Goal: Task Accomplishment & Management: Use online tool/utility

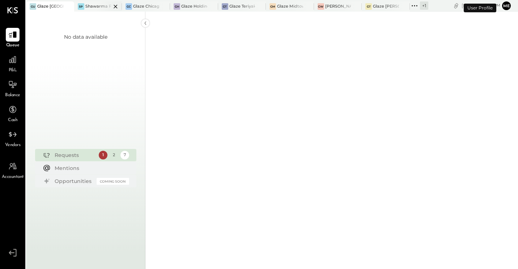
click at [103, 5] on div at bounding box center [109, 6] width 25 height 10
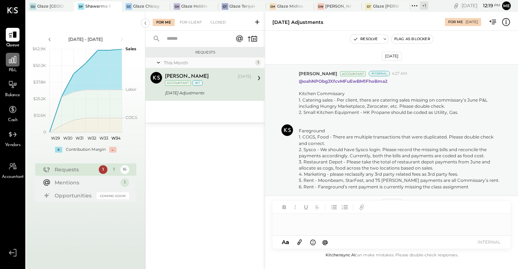
scroll to position [269, 0]
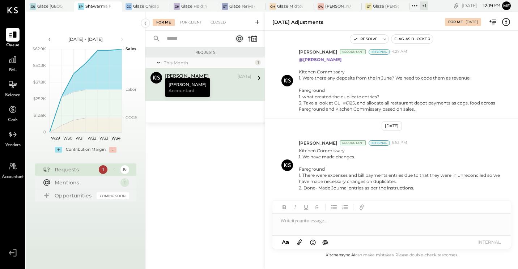
click at [193, 18] on div "For Me For Client Closed" at bounding box center [204, 21] width 119 height 19
click at [194, 21] on div "For Client" at bounding box center [190, 22] width 29 height 7
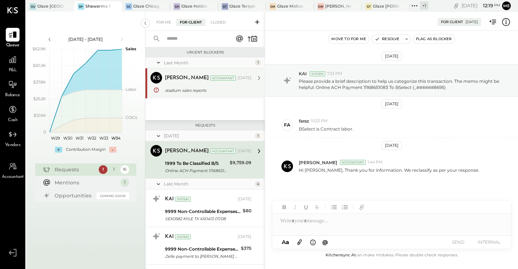
click at [214, 89] on div "stadium sales reports" at bounding box center [207, 90] width 84 height 7
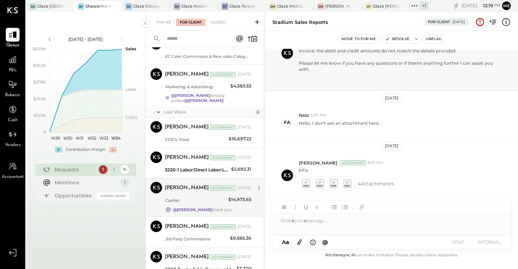
scroll to position [351, 0]
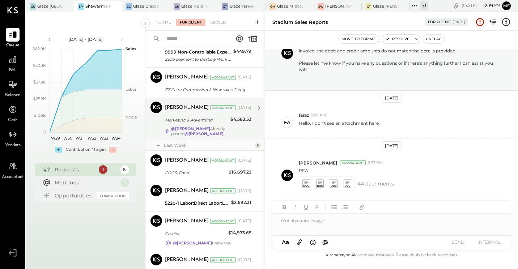
click at [204, 123] on div "Marketing & Advertising" at bounding box center [196, 119] width 63 height 7
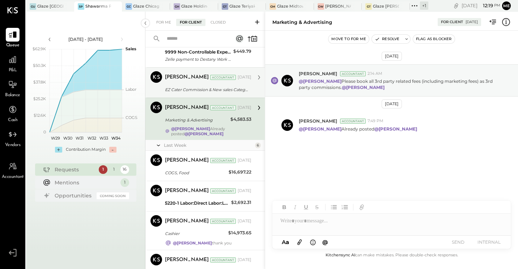
click at [206, 82] on div "[PERSON_NAME] Accountant [DATE]" at bounding box center [208, 77] width 86 height 10
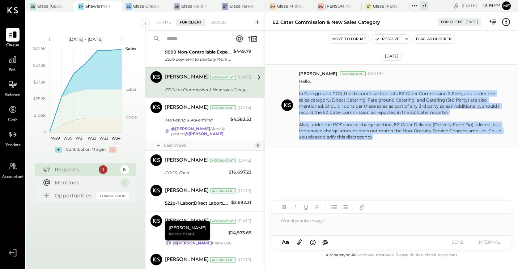
drag, startPoint x: 378, startPoint y: 139, endPoint x: 298, endPoint y: 90, distance: 94.2
click at [298, 90] on div "[PERSON_NAME] Accountant 6:00 PM Hello, In Fare ground POS, the discount sectio…" at bounding box center [391, 105] width 253 height 82
